Goal: Task Accomplishment & Management: Complete application form

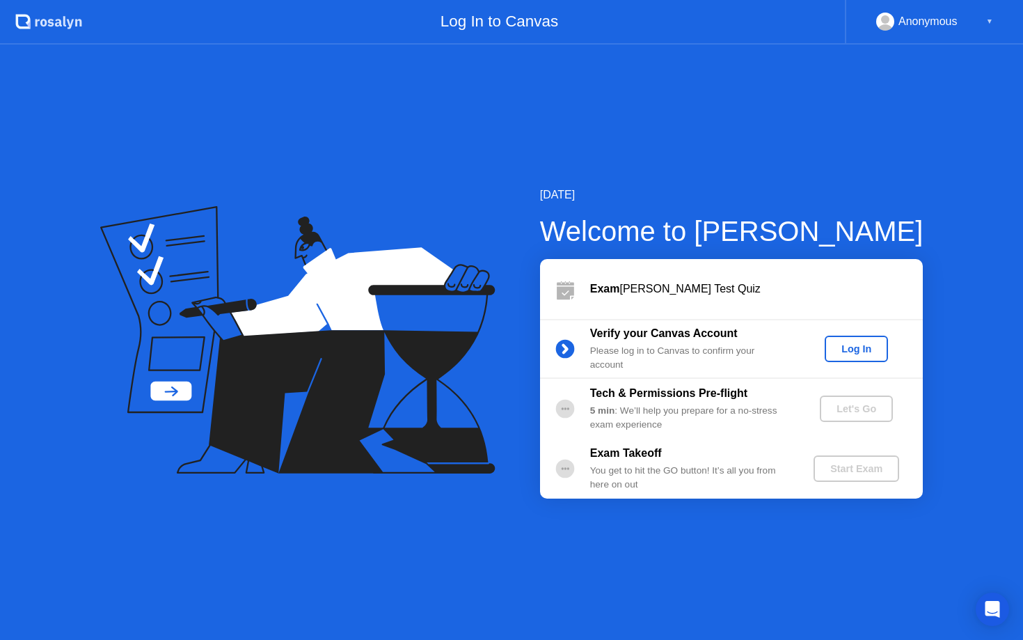
click at [846, 345] on div "Log In" at bounding box center [856, 348] width 52 height 11
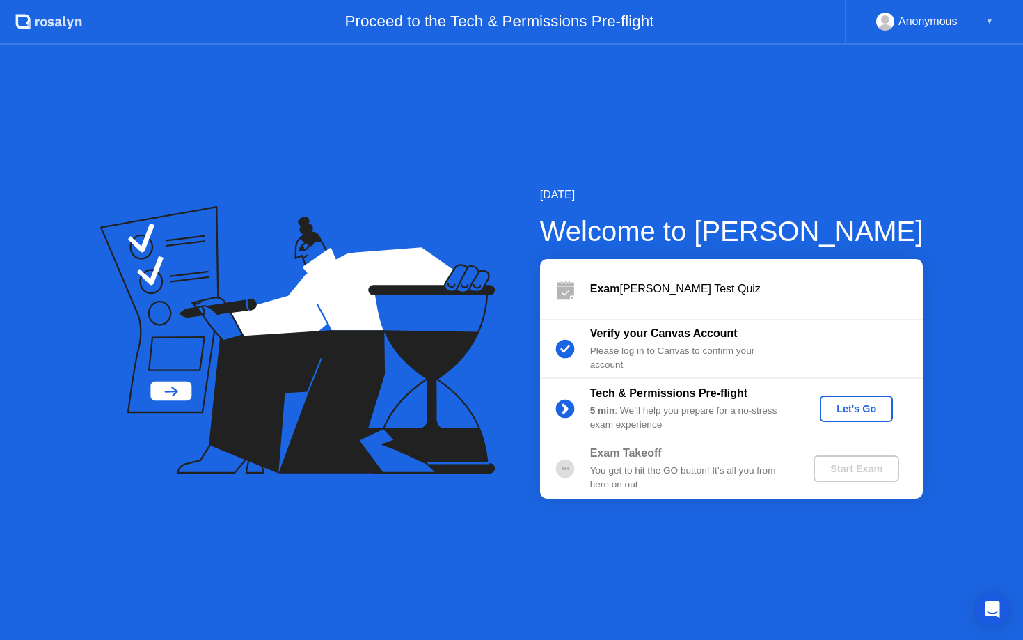
click at [876, 407] on div "Let's Go" at bounding box center [857, 408] width 62 height 11
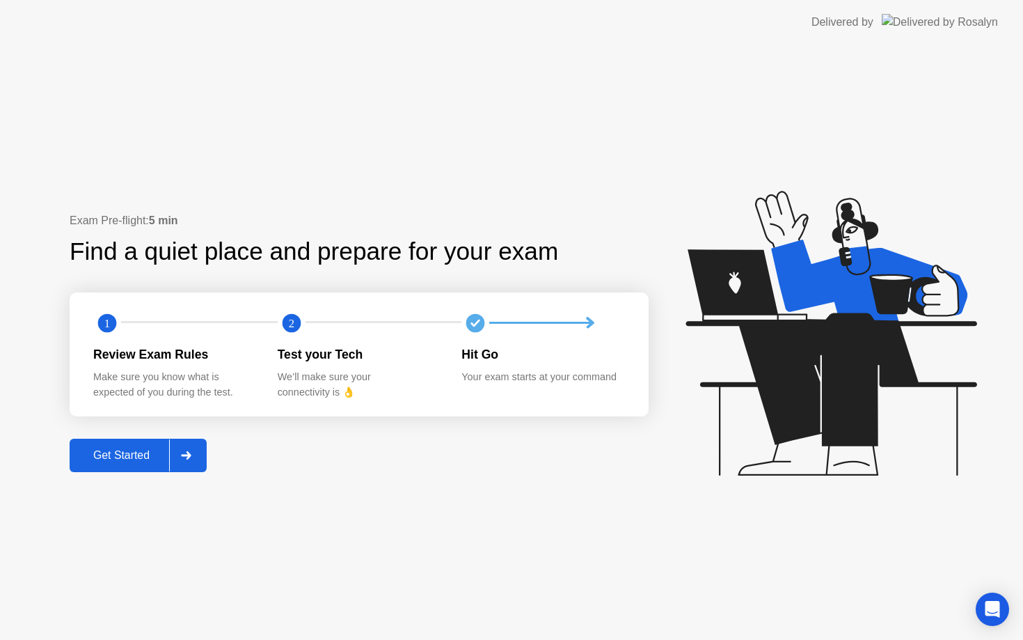
click at [132, 457] on div "Get Started" at bounding box center [121, 455] width 95 height 13
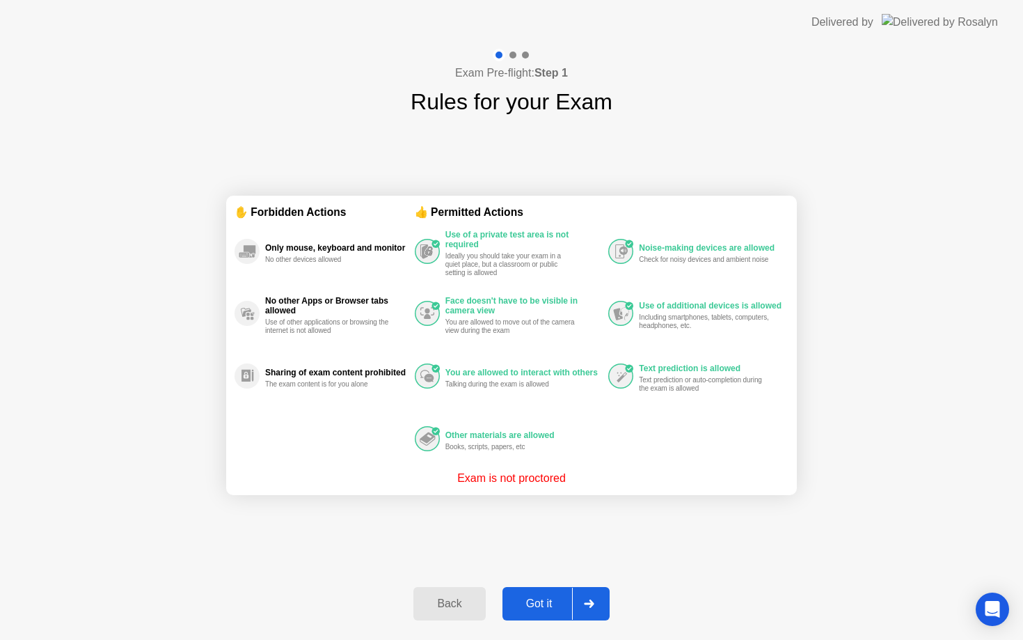
click at [546, 606] on div "Got it" at bounding box center [539, 603] width 65 height 13
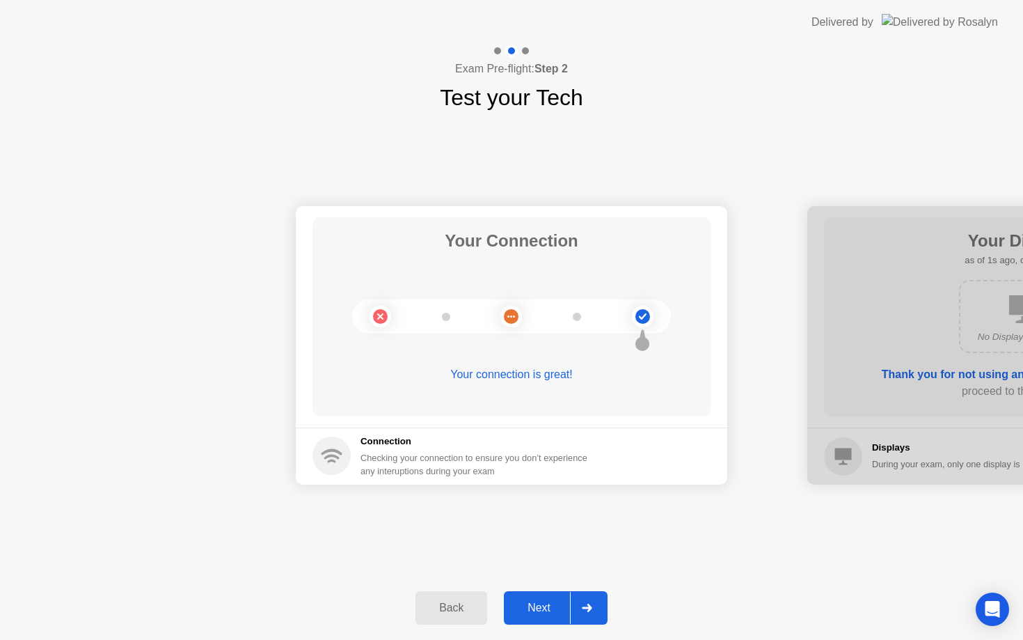
click at [539, 601] on div "Next" at bounding box center [539, 607] width 62 height 13
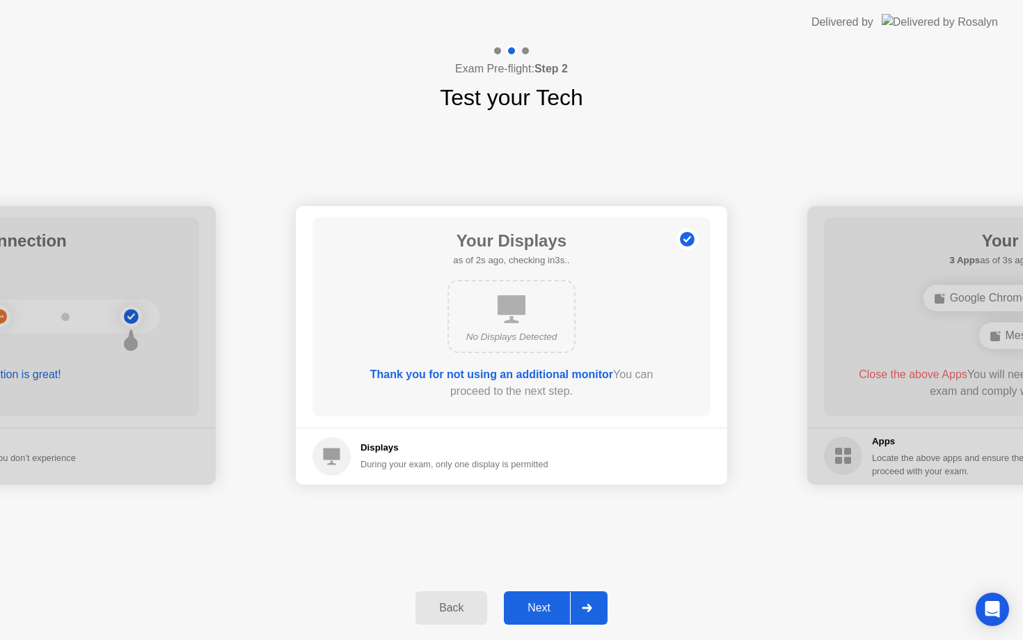
click at [539, 601] on div "Next" at bounding box center [539, 607] width 62 height 13
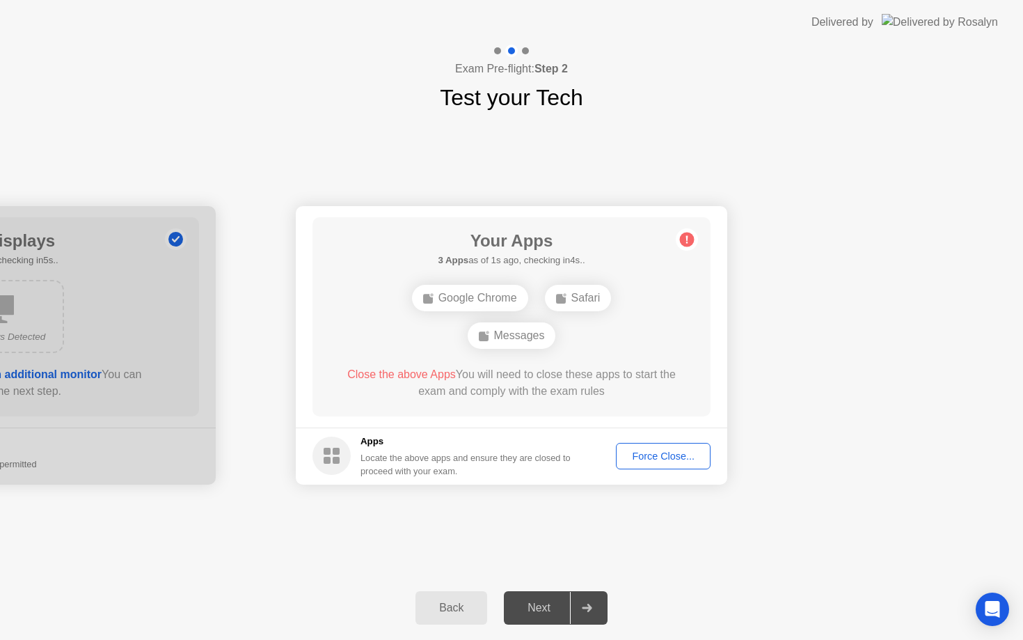
click at [629, 455] on div "Force Close..." at bounding box center [663, 455] width 85 height 11
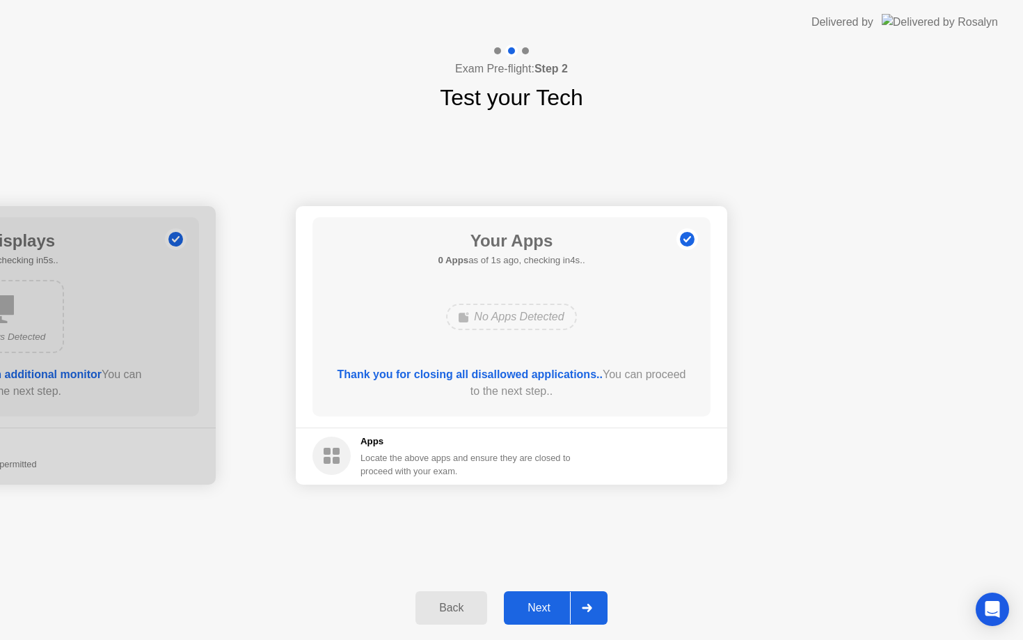
click at [544, 608] on div "Next" at bounding box center [539, 607] width 62 height 13
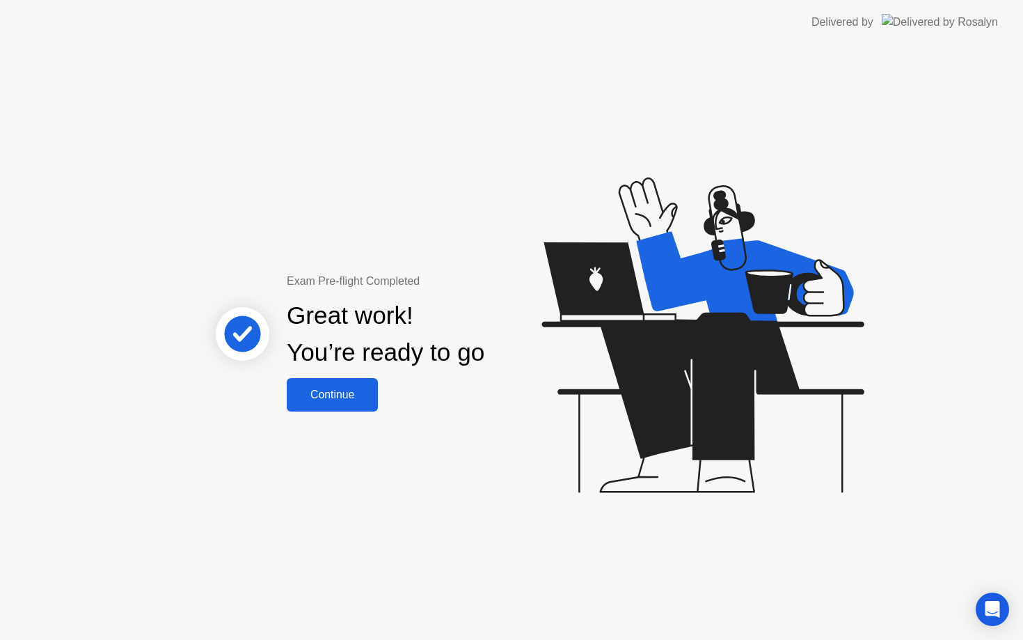
click at [310, 404] on button "Continue" at bounding box center [332, 394] width 91 height 33
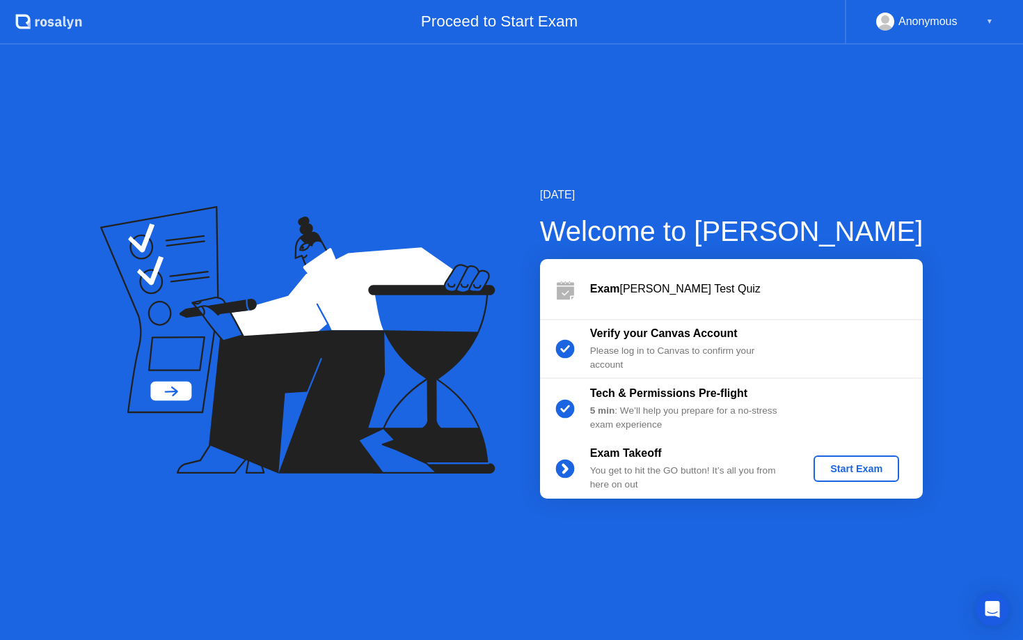
click at [858, 457] on button "Start Exam" at bounding box center [857, 468] width 86 height 26
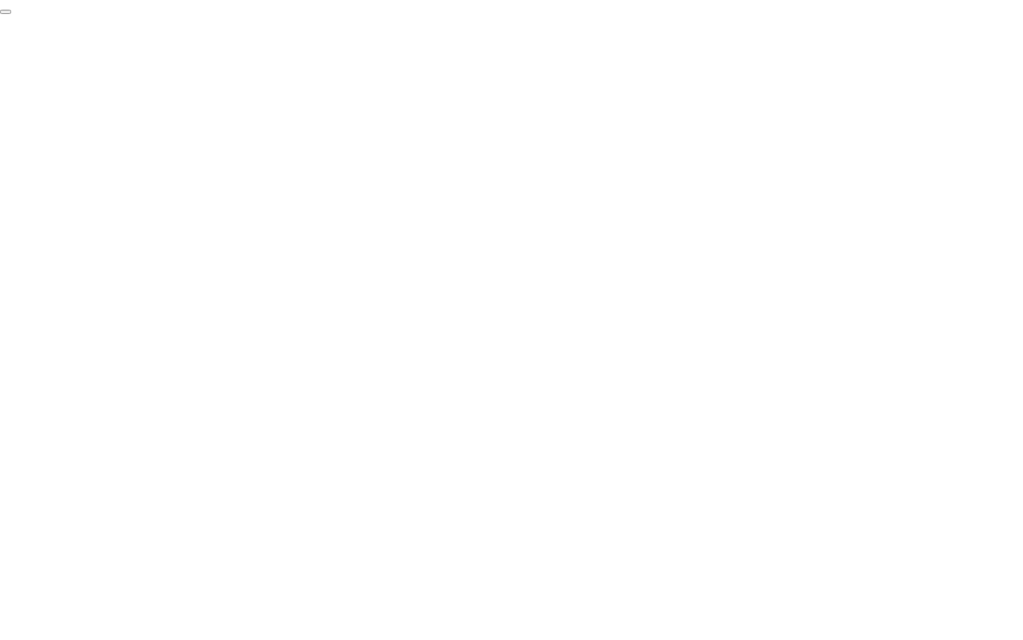
click div "End Proctoring Session"
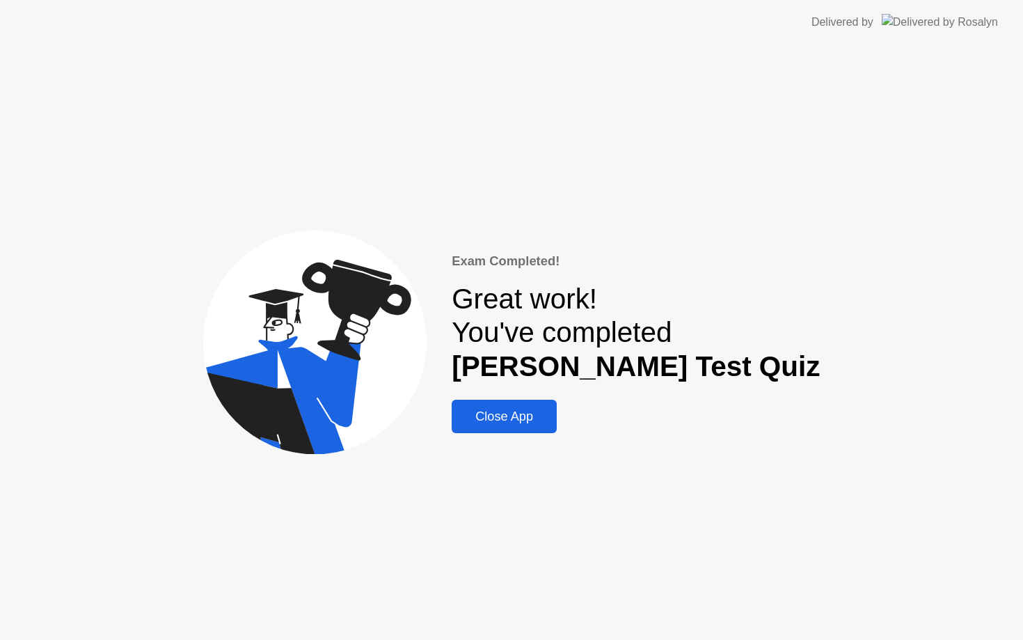
click at [553, 411] on div "Close App" at bounding box center [504, 416] width 97 height 15
